Goal: Task Accomplishment & Management: Use online tool/utility

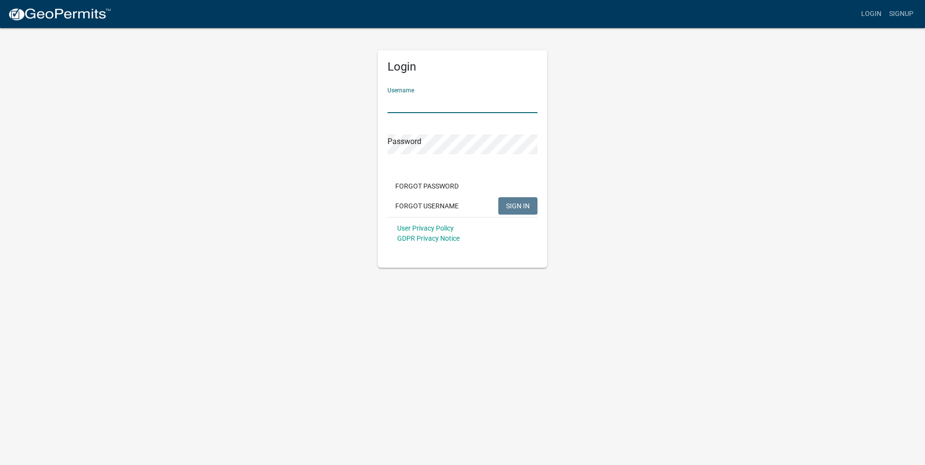
click at [430, 98] on input "Username" at bounding box center [463, 103] width 150 height 20
type input "scwagner"
click at [498, 197] on button "SIGN IN" at bounding box center [517, 205] width 39 height 17
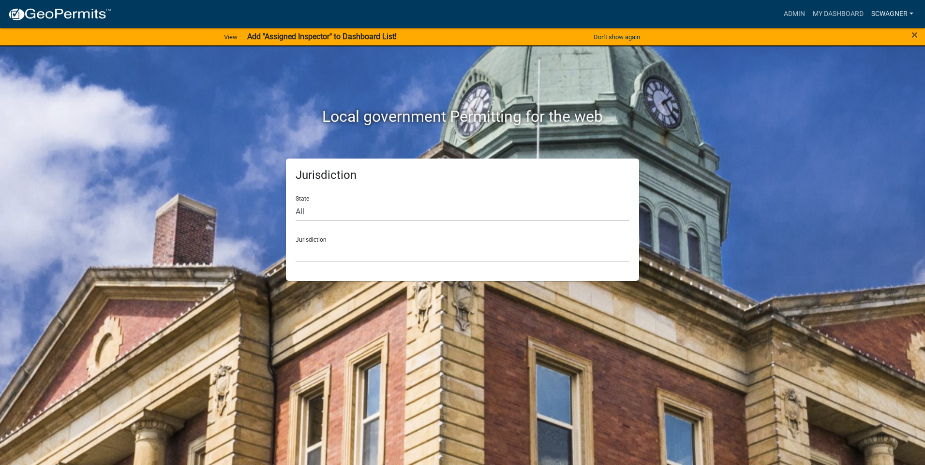
click at [893, 15] on link "scwagner" at bounding box center [892, 14] width 50 height 18
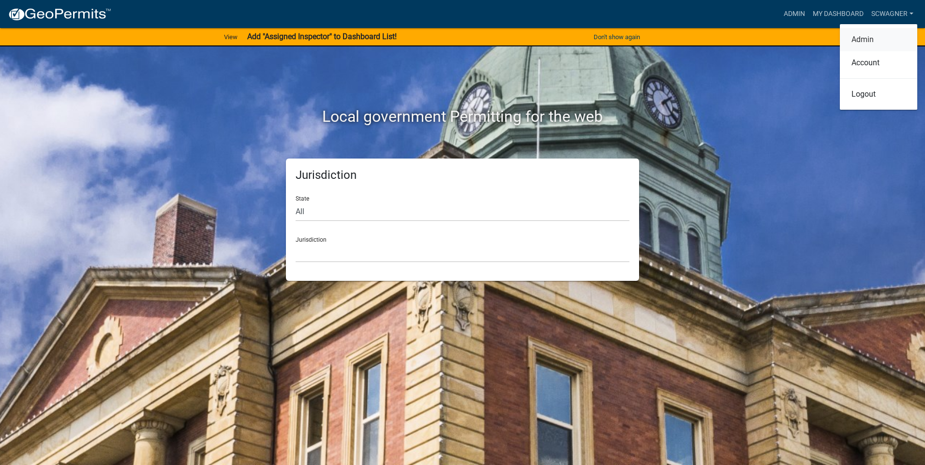
click at [867, 35] on link "Admin" at bounding box center [878, 39] width 77 height 23
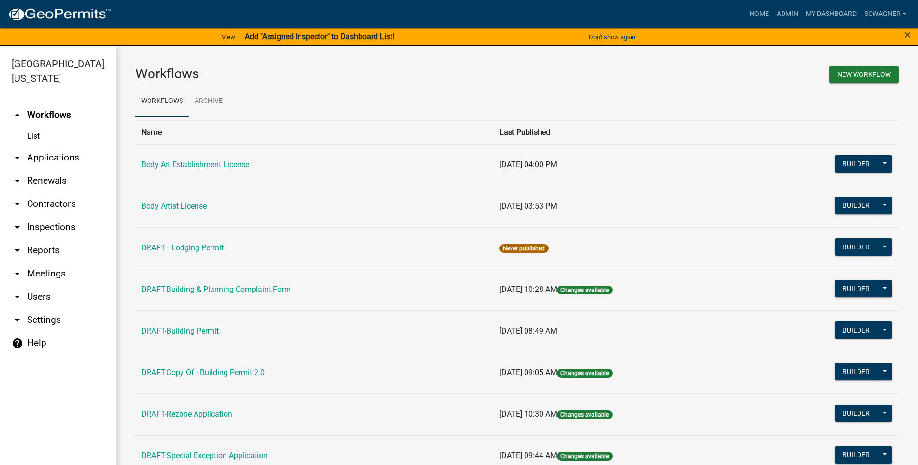
click at [56, 154] on link "arrow_drop_down Applications" at bounding box center [58, 157] width 116 height 23
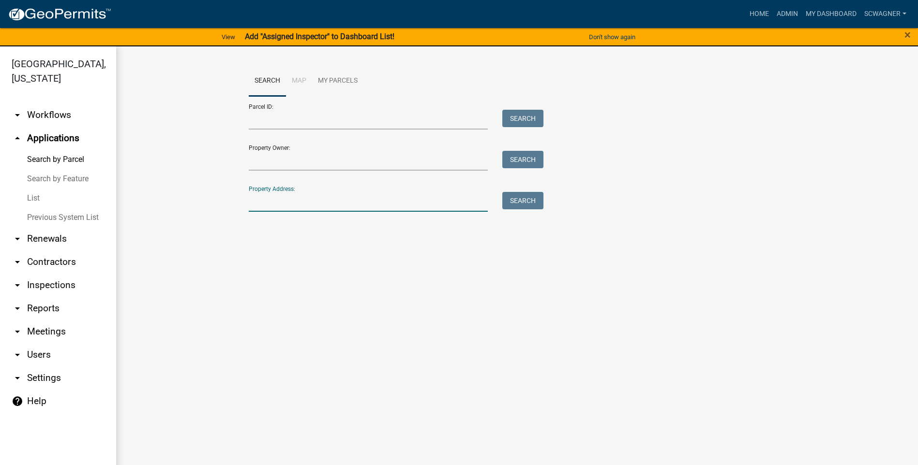
click at [270, 205] on input "Property Address:" at bounding box center [368, 202] width 239 height 20
type input "6177"
drag, startPoint x: 521, startPoint y: 196, endPoint x: 511, endPoint y: 195, distance: 9.7
click at [520, 196] on button "Search" at bounding box center [522, 200] width 41 height 17
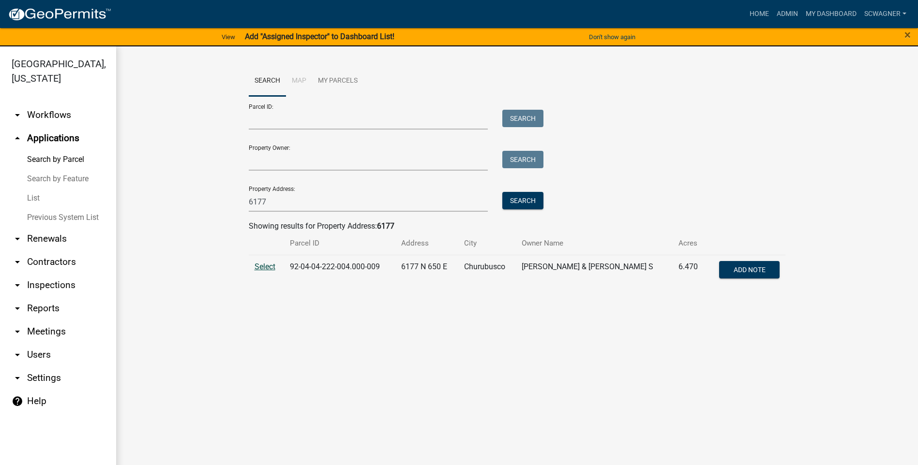
click at [269, 266] on span "Select" at bounding box center [264, 266] width 21 height 9
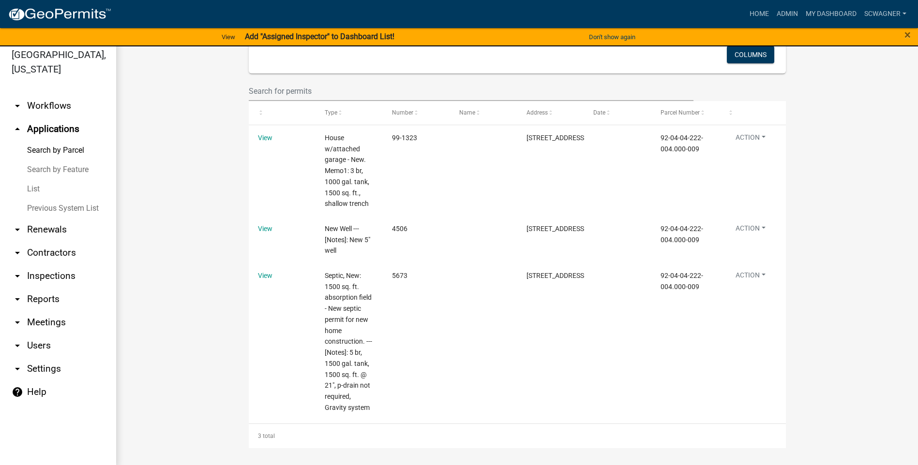
scroll to position [12, 0]
